Goal: Task Accomplishment & Management: Complete application form

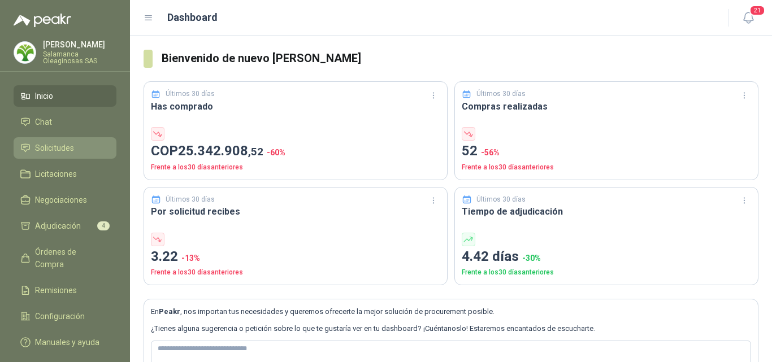
click at [65, 145] on span "Solicitudes" at bounding box center [54, 148] width 39 height 12
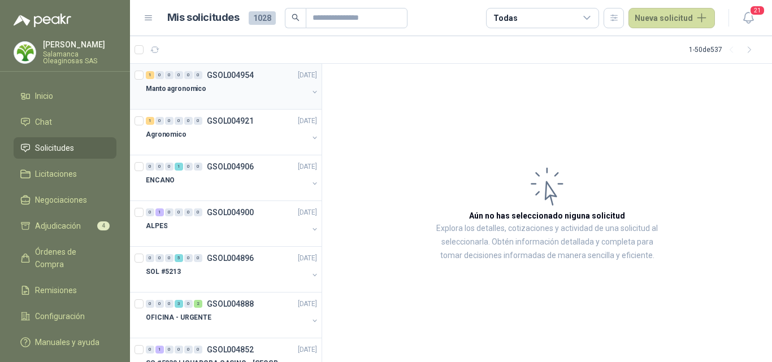
click at [212, 100] on div at bounding box center [227, 100] width 162 height 9
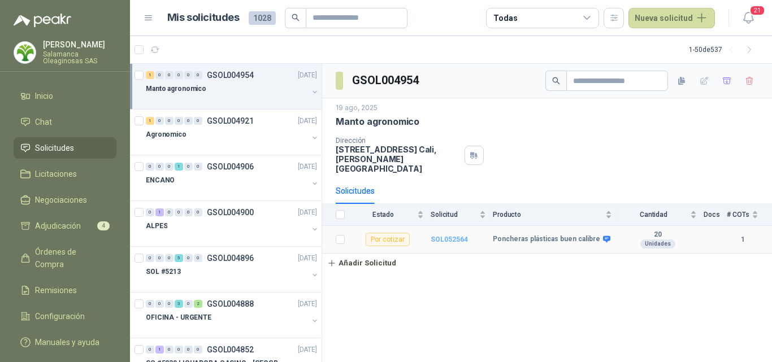
click at [438, 236] on b "SOL052564" at bounding box center [449, 240] width 37 height 8
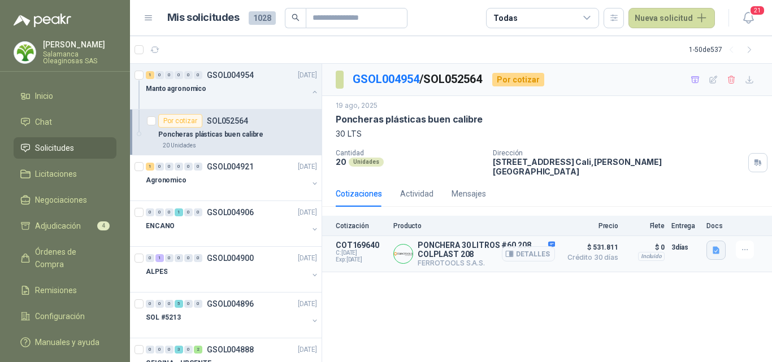
click at [718, 246] on icon "button" at bounding box center [716, 249] width 7 height 7
click at [692, 220] on button "image.png" at bounding box center [693, 218] width 49 height 12
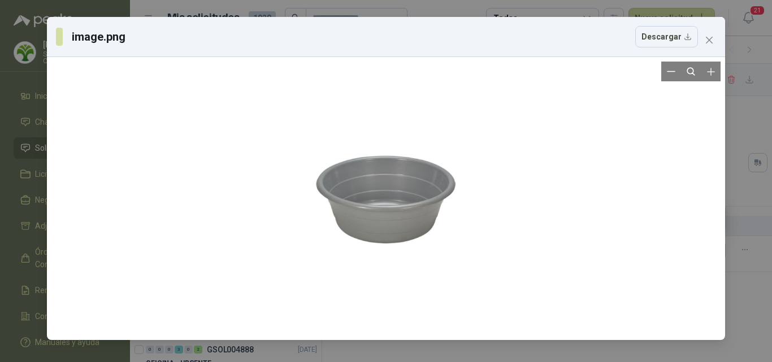
click at [443, 205] on div at bounding box center [386, 199] width 170 height 274
click at [442, 205] on div at bounding box center [386, 199] width 170 height 274
click at [711, 41] on icon "close" at bounding box center [709, 40] width 9 height 9
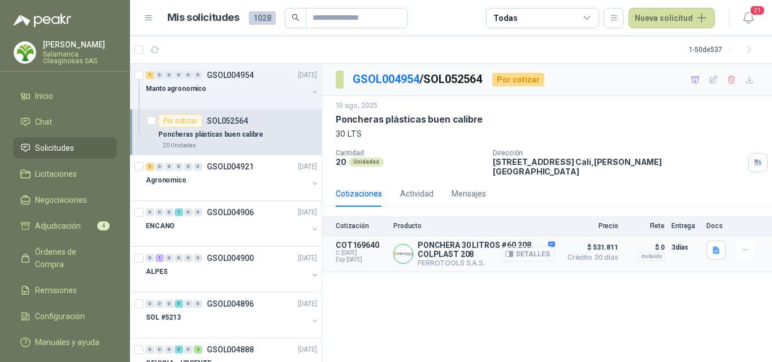
click at [546, 249] on button "Detalles" at bounding box center [528, 253] width 53 height 15
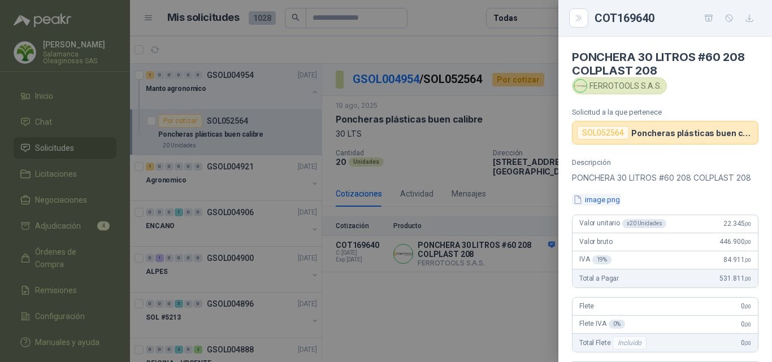
click at [596, 206] on button "image.png" at bounding box center [596, 200] width 49 height 12
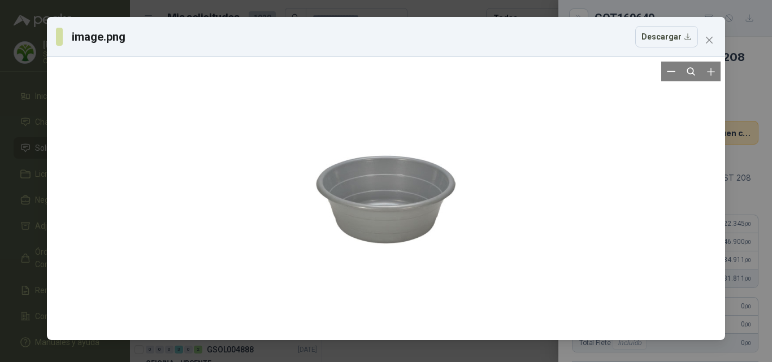
click at [470, 233] on div at bounding box center [386, 199] width 170 height 274
click at [714, 36] on span "Close" at bounding box center [709, 40] width 18 height 9
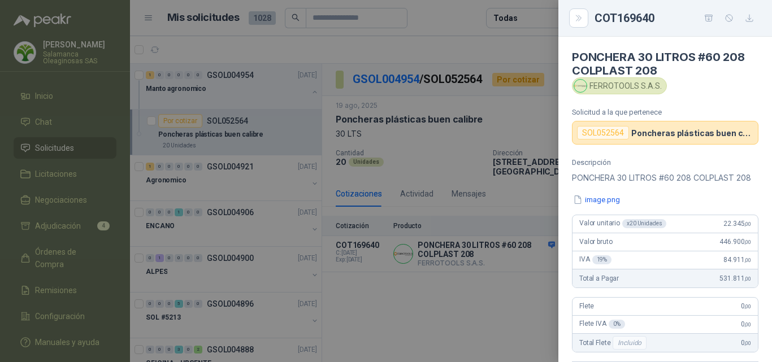
click at [522, 258] on div at bounding box center [386, 181] width 772 height 362
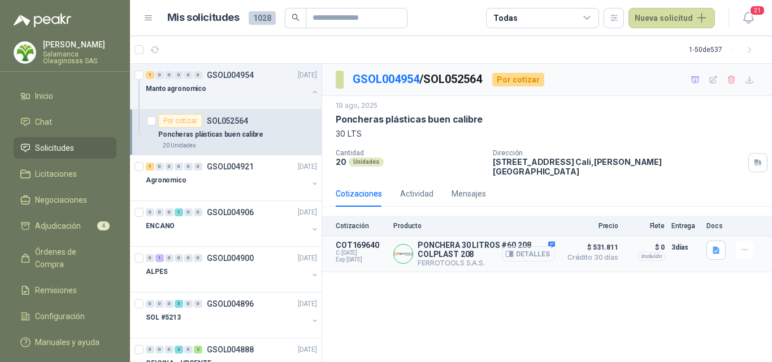
click at [519, 246] on button "Detalles" at bounding box center [528, 253] width 53 height 15
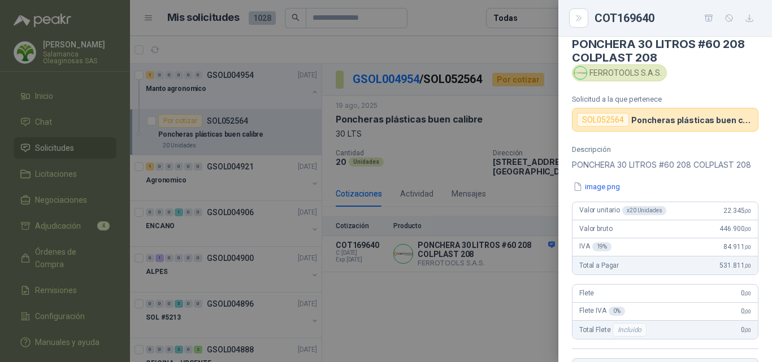
scroll to position [0, 0]
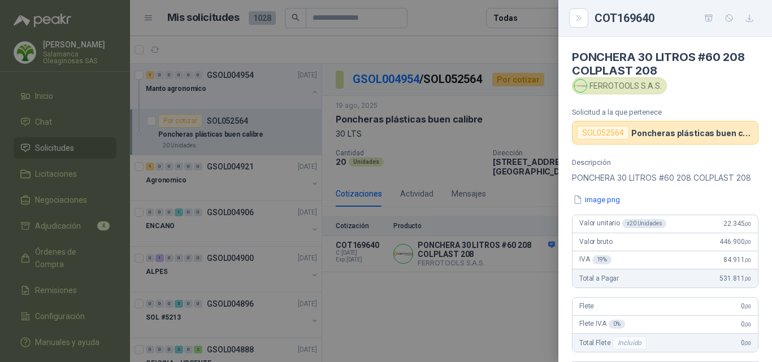
click at [515, 283] on div at bounding box center [386, 181] width 772 height 362
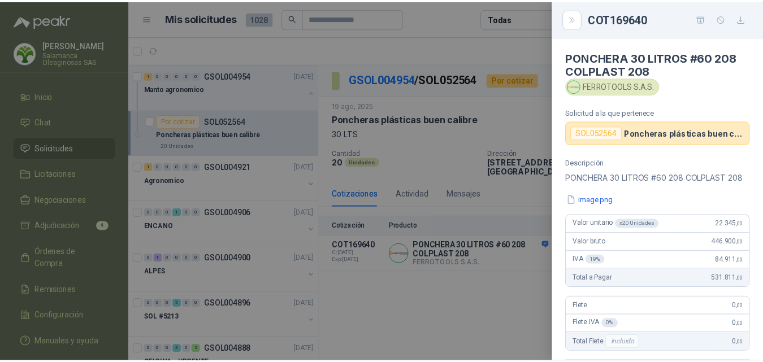
scroll to position [267, 0]
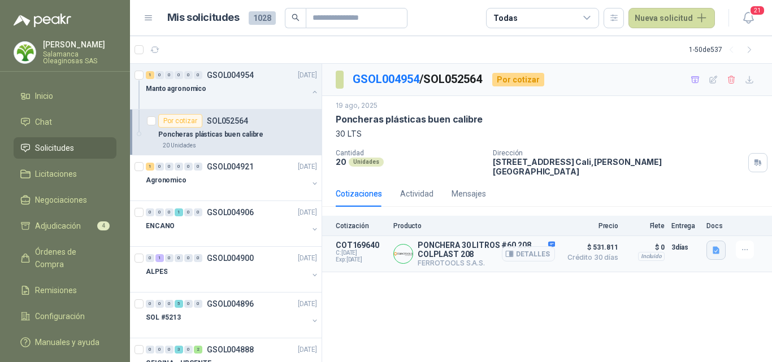
click at [716, 246] on icon "button" at bounding box center [716, 249] width 7 height 7
click at [698, 222] on button "image.png" at bounding box center [693, 218] width 49 height 12
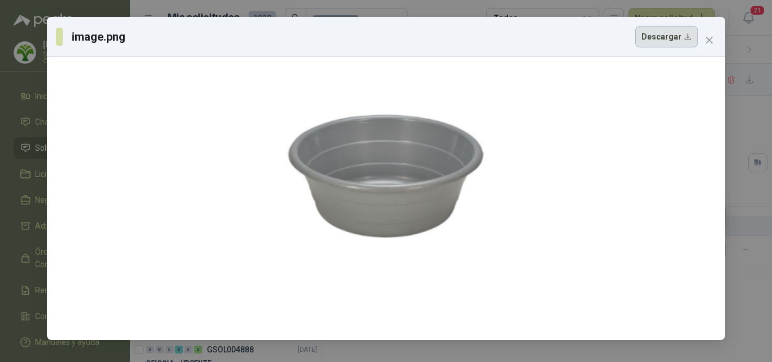
click at [675, 38] on button "Descargar" at bounding box center [666, 36] width 63 height 21
click at [706, 41] on icon "close" at bounding box center [709, 40] width 9 height 9
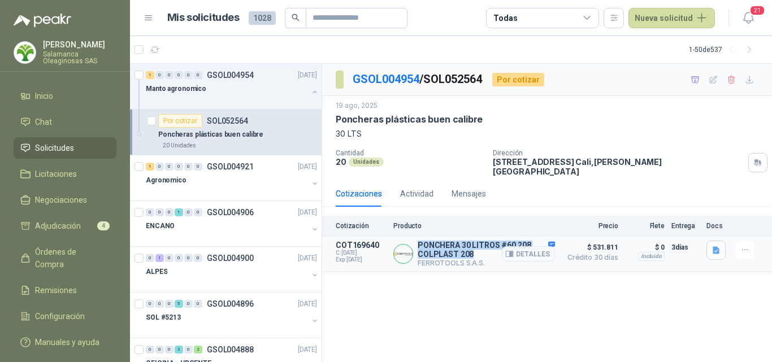
drag, startPoint x: 418, startPoint y: 237, endPoint x: 498, endPoint y: 249, distance: 81.1
click at [498, 249] on p "PONCHERA 30 LITROS #60 208 COLPLAST 208" at bounding box center [486, 250] width 137 height 18
copy p "PONCHERA 30 LITROS #60 208 COLPLAST 208"
click at [677, 24] on button "Nueva solicitud" at bounding box center [671, 18] width 86 height 20
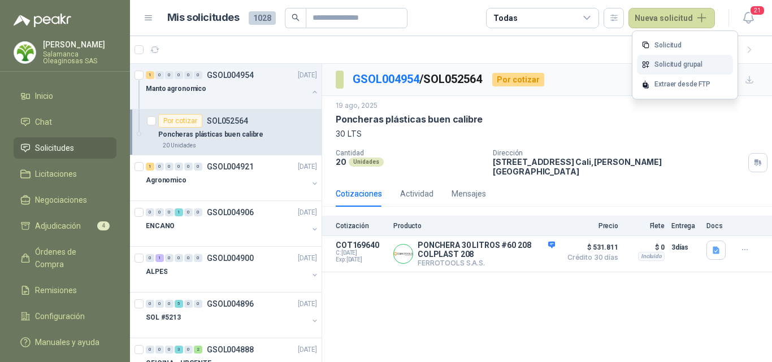
click at [687, 64] on link "Solicitud grupal" at bounding box center [685, 65] width 96 height 20
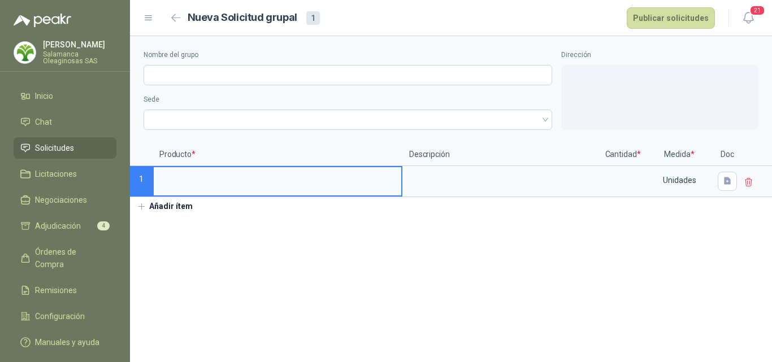
click at [208, 186] on input at bounding box center [278, 178] width 248 height 22
type input "*"
click at [340, 177] on input "**********" at bounding box center [278, 178] width 248 height 22
type input "**********"
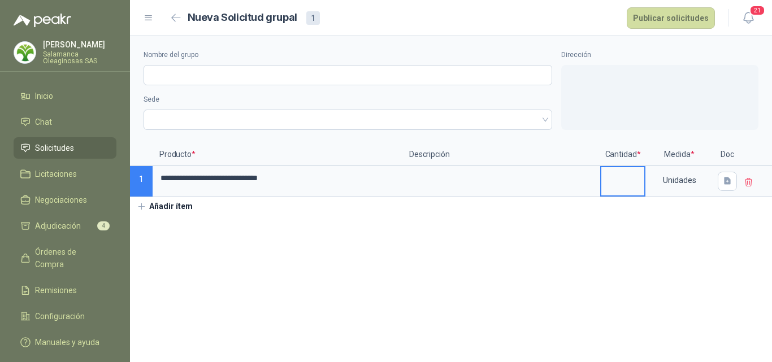
click at [623, 175] on input at bounding box center [622, 178] width 43 height 22
type input "*"
click at [674, 187] on div "Unidades" at bounding box center [679, 180] width 66 height 26
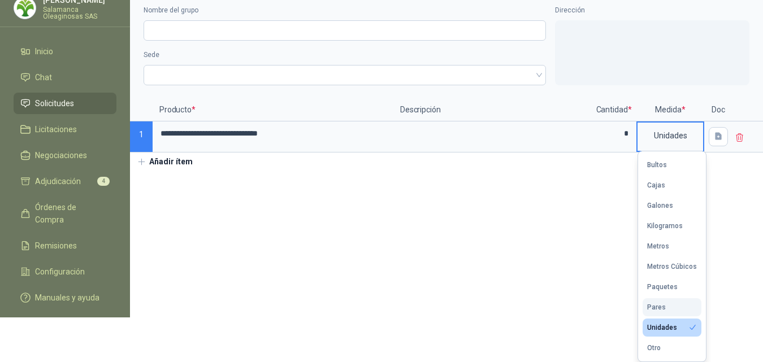
click at [668, 306] on button "Pares" at bounding box center [672, 307] width 59 height 18
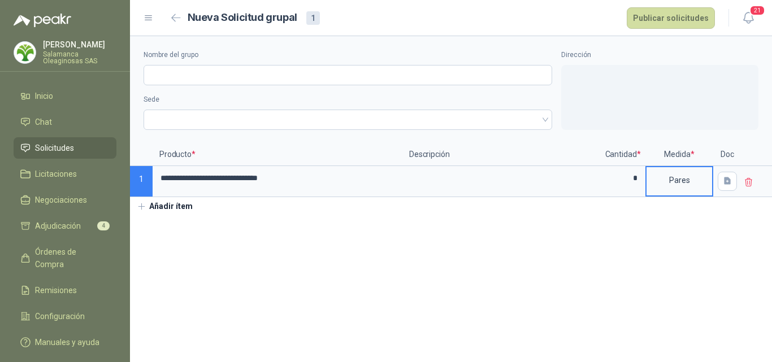
click at [181, 209] on button "Añadir ítem" at bounding box center [165, 206] width 70 height 19
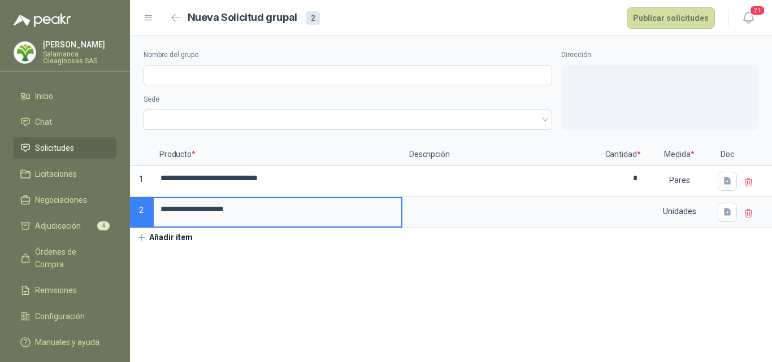
type input "**********"
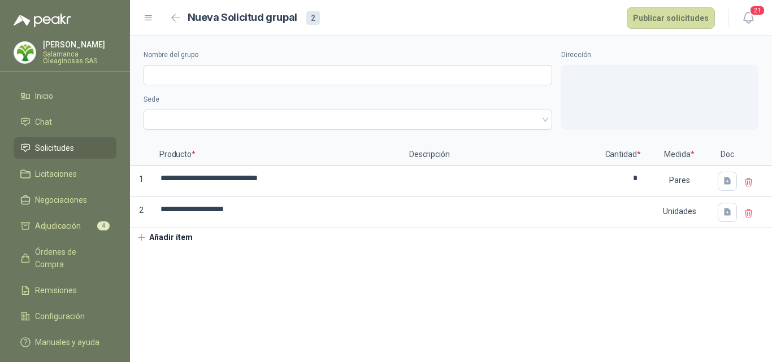
click at [170, 242] on button "Añadir ítem" at bounding box center [165, 237] width 70 height 19
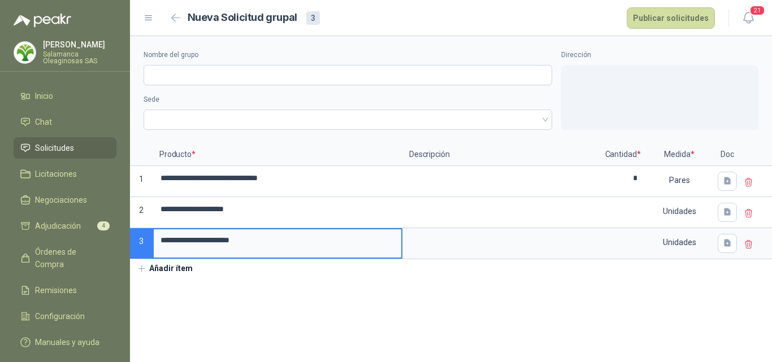
type input "**********"
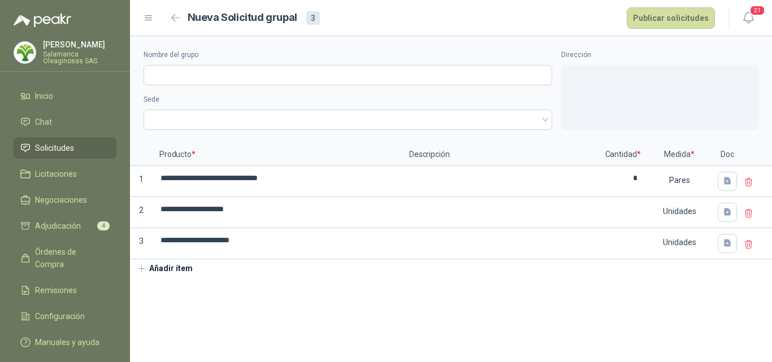
click at [176, 268] on button "Añadir ítem" at bounding box center [165, 268] width 70 height 19
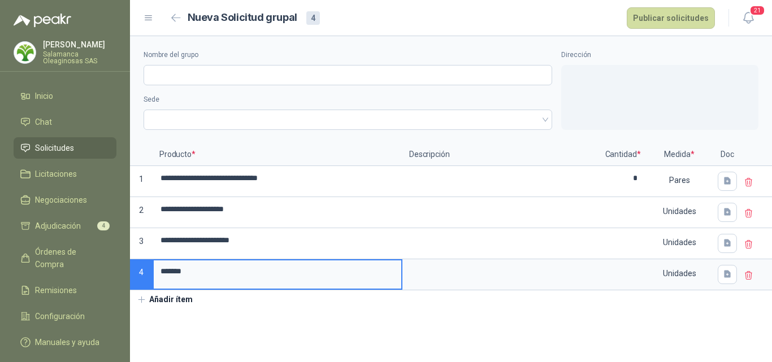
type input "*******"
click at [173, 299] on button "Añadir ítem" at bounding box center [165, 299] width 70 height 19
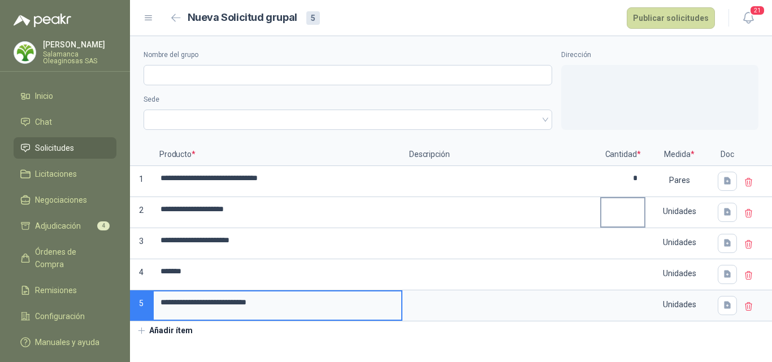
type input "**********"
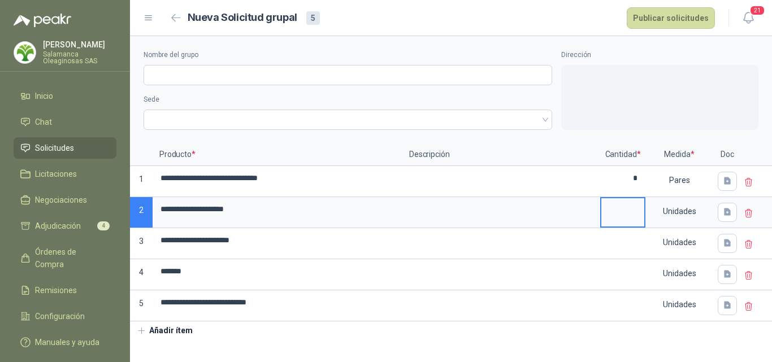
click at [636, 207] on input at bounding box center [622, 209] width 43 height 22
type input "*"
click at [634, 242] on input at bounding box center [622, 240] width 43 height 22
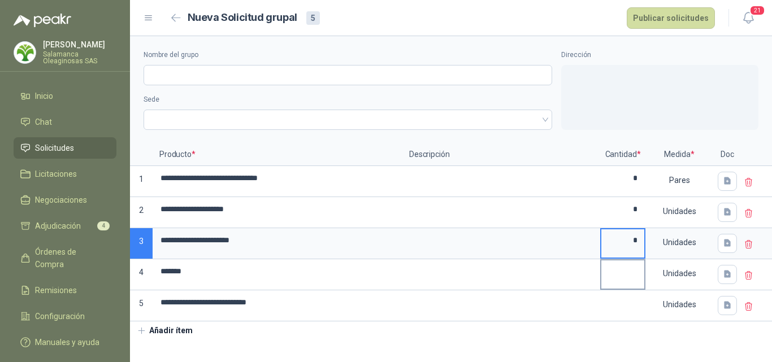
type input "*"
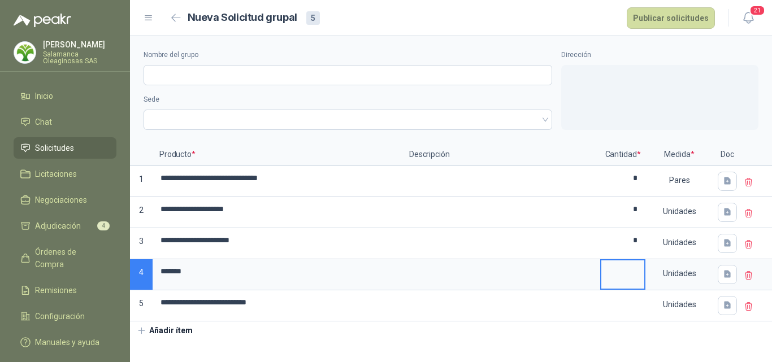
click at [631, 278] on input at bounding box center [622, 272] width 43 height 22
type input "*"
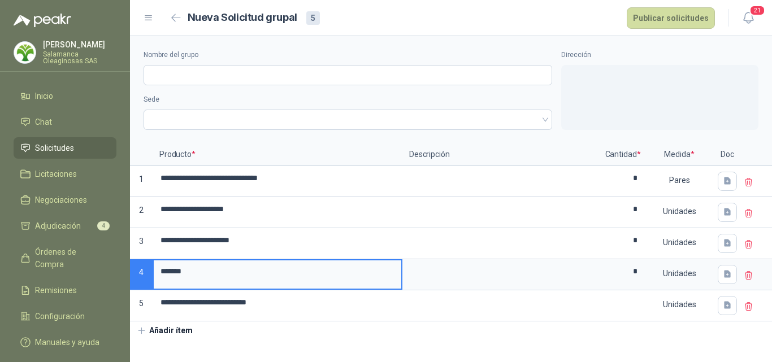
click at [241, 279] on input "*******" at bounding box center [278, 272] width 248 height 22
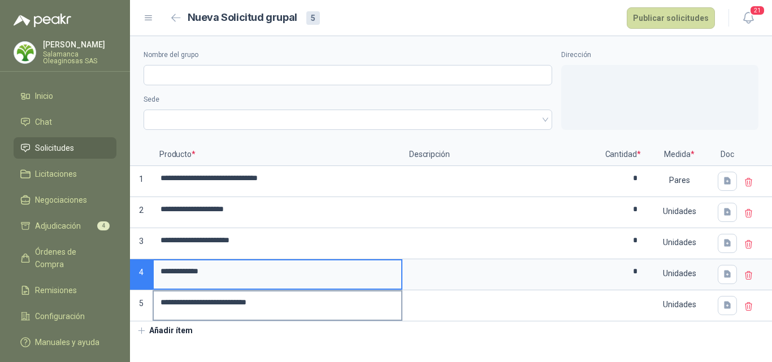
type input "**********"
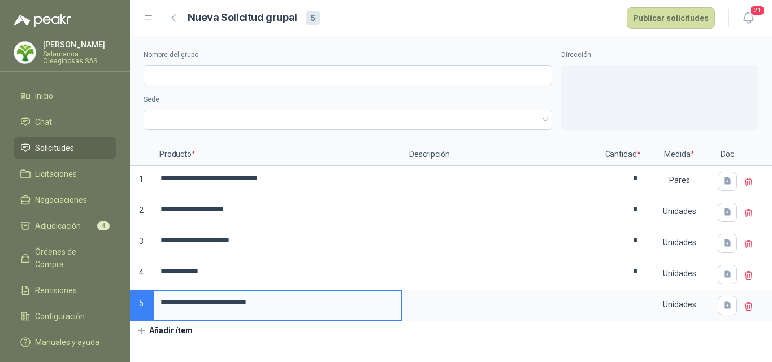
click at [315, 303] on input "**********" at bounding box center [278, 303] width 248 height 22
click at [621, 308] on input at bounding box center [622, 303] width 43 height 22
type input "*"
click at [260, 303] on input "**********" at bounding box center [278, 303] width 248 height 22
type input "**********"
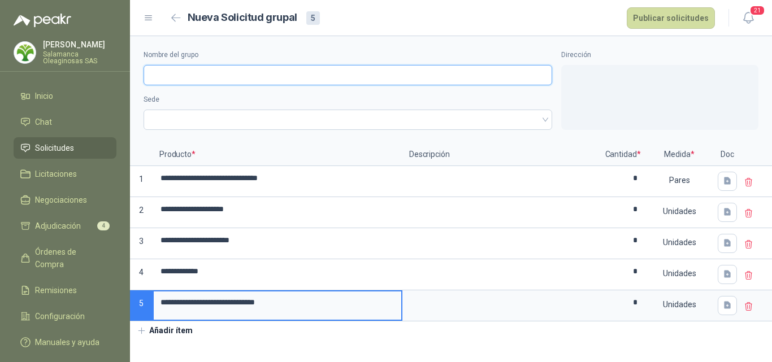
click at [205, 79] on input "Nombre del grupo" at bounding box center [348, 75] width 409 height 20
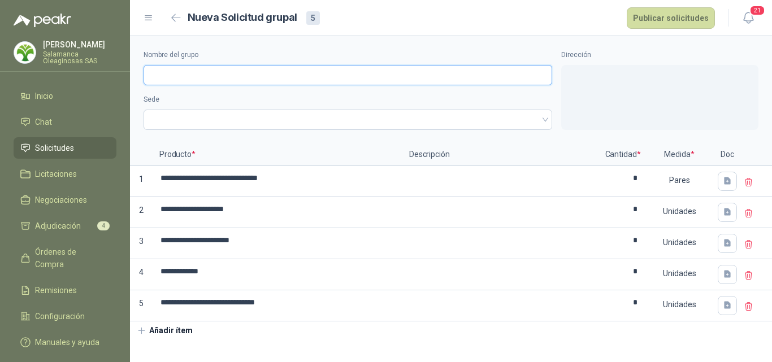
type input "**********"
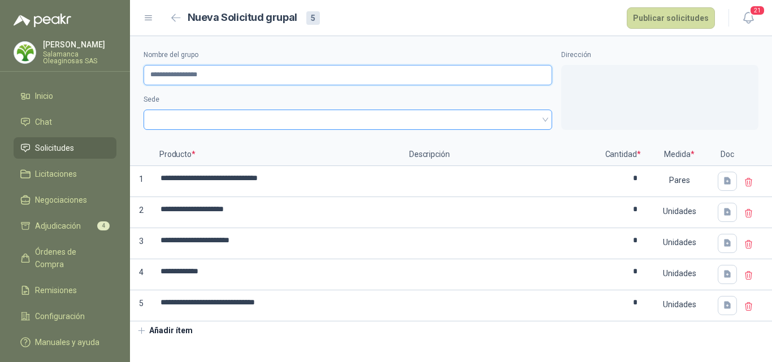
click at [207, 113] on span at bounding box center [347, 119] width 395 height 17
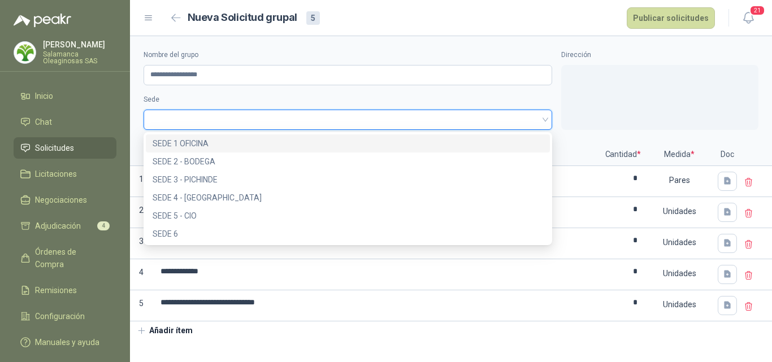
click at [223, 145] on div "SEDE 1 OFICINA" at bounding box center [348, 143] width 390 height 12
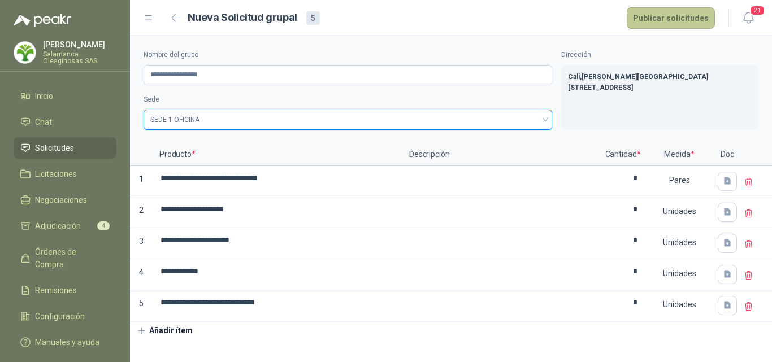
click at [697, 16] on button "Publicar solicitudes" at bounding box center [671, 17] width 88 height 21
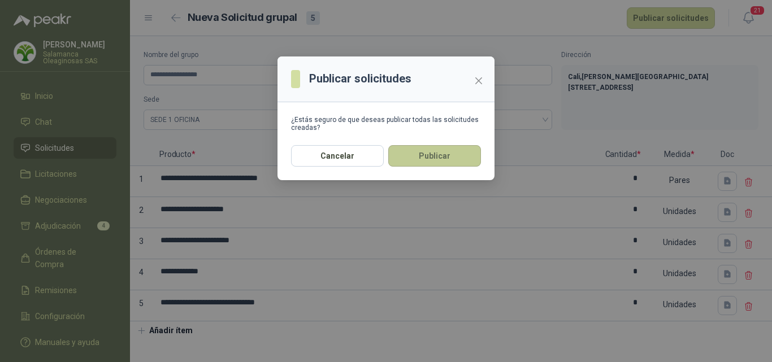
click at [428, 163] on button "Publicar" at bounding box center [434, 155] width 93 height 21
